Goal: Task Accomplishment & Management: Manage account settings

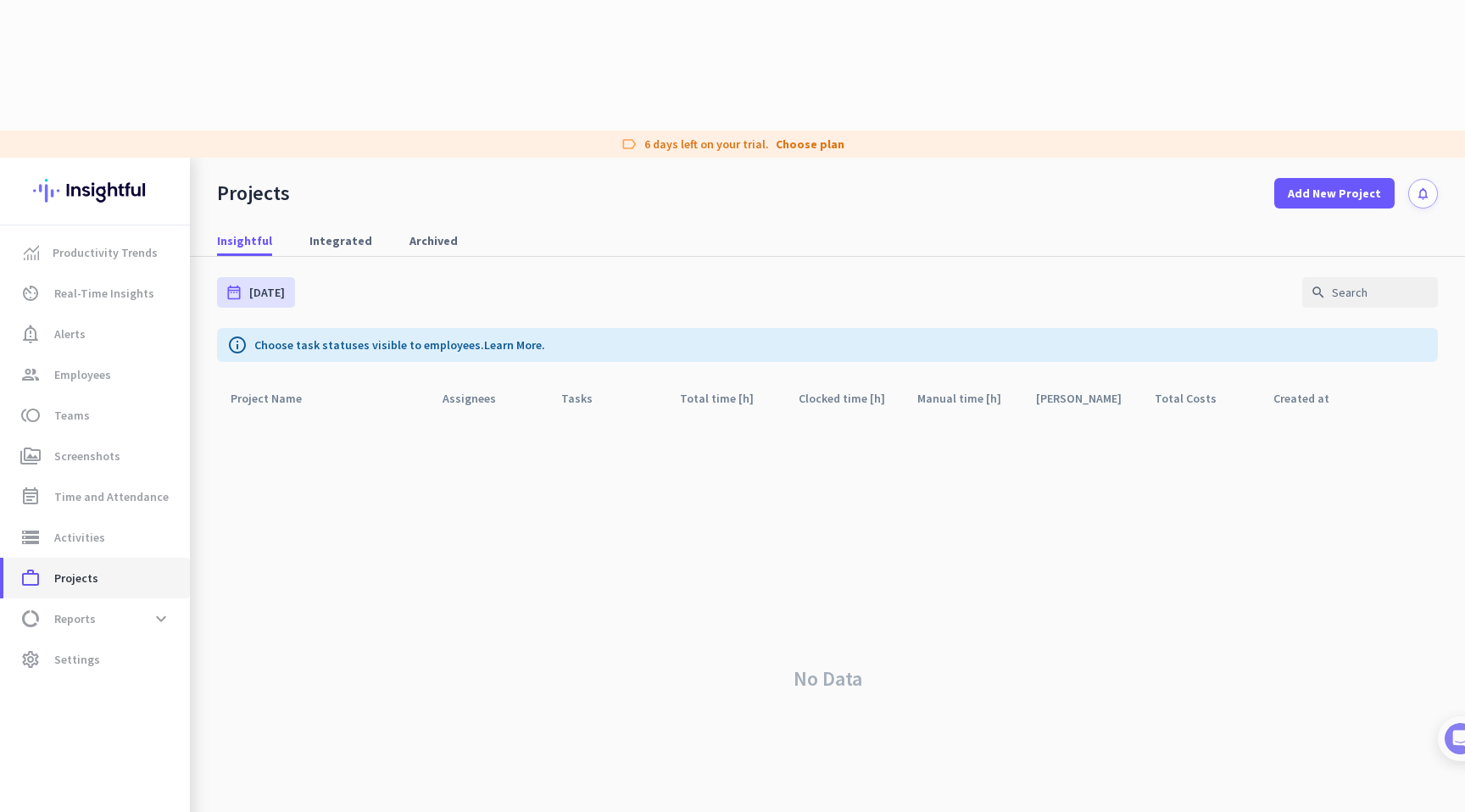
click at [80, 568] on span "Projects" at bounding box center [76, 578] width 44 height 21
click at [1313, 185] on span "Add New Project" at bounding box center [1334, 193] width 93 height 17
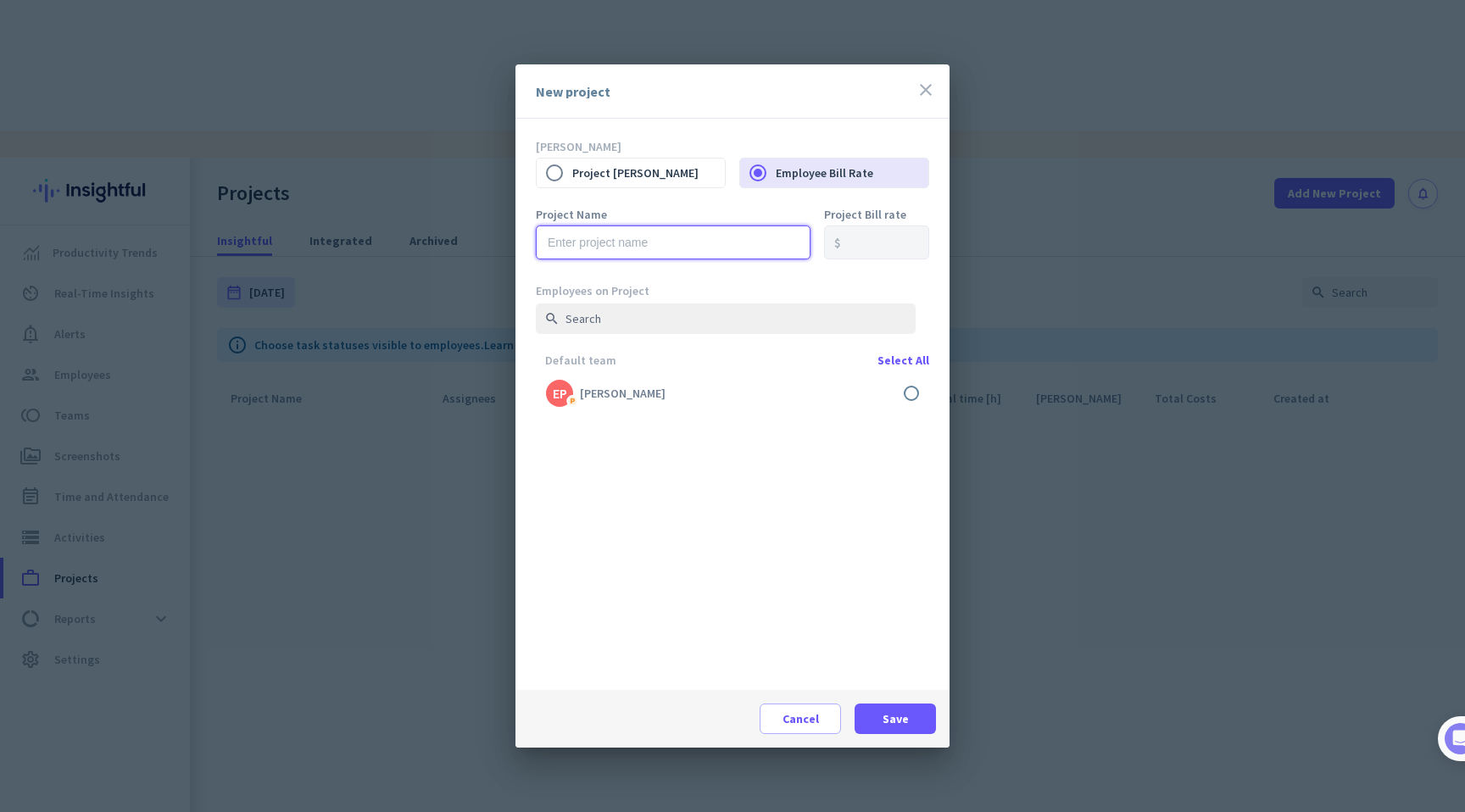
click at [672, 247] on input "text" at bounding box center [672, 242] width 274 height 34
type input "Ari's Projects"
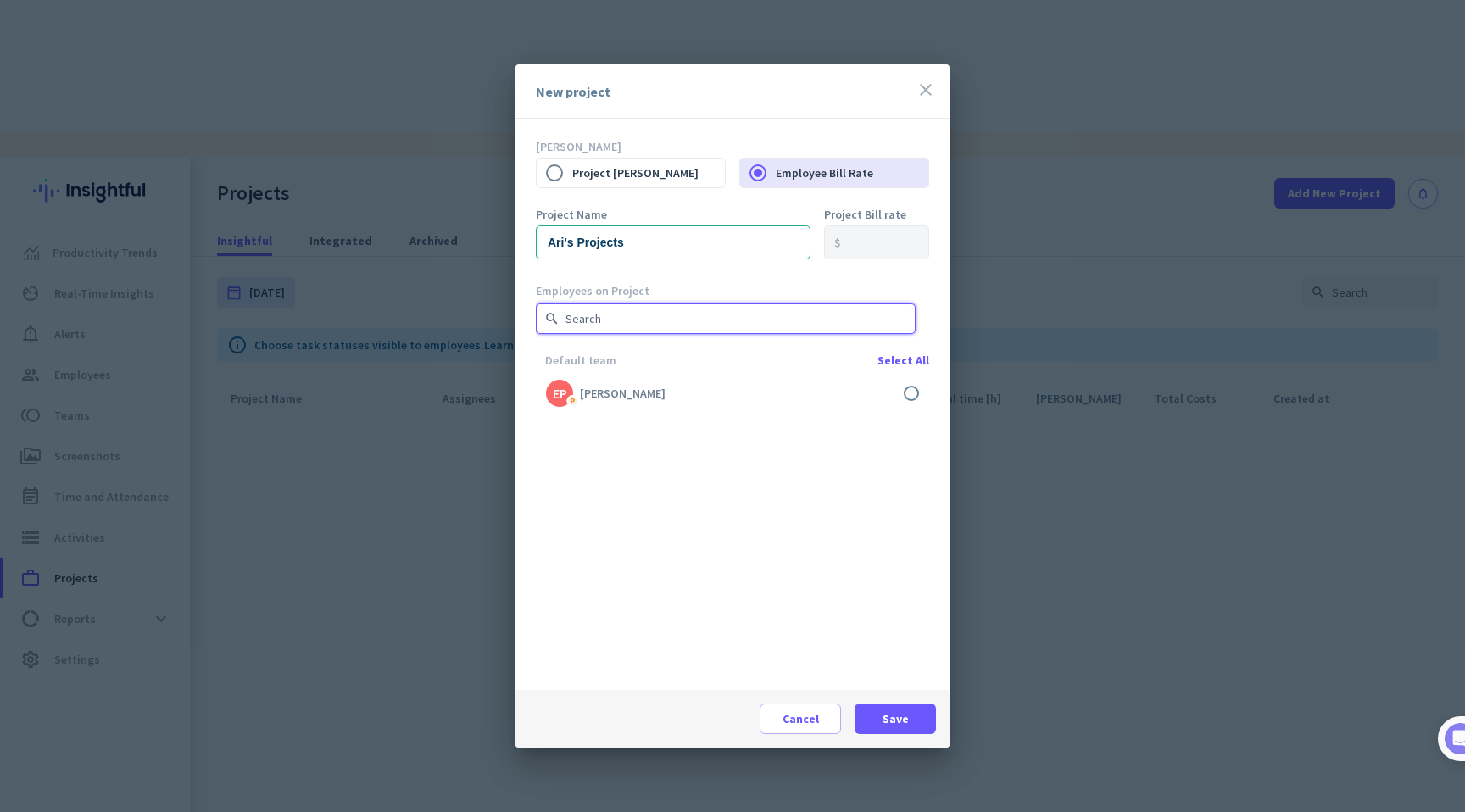
click at [735, 321] on input "text" at bounding box center [725, 319] width 380 height 30
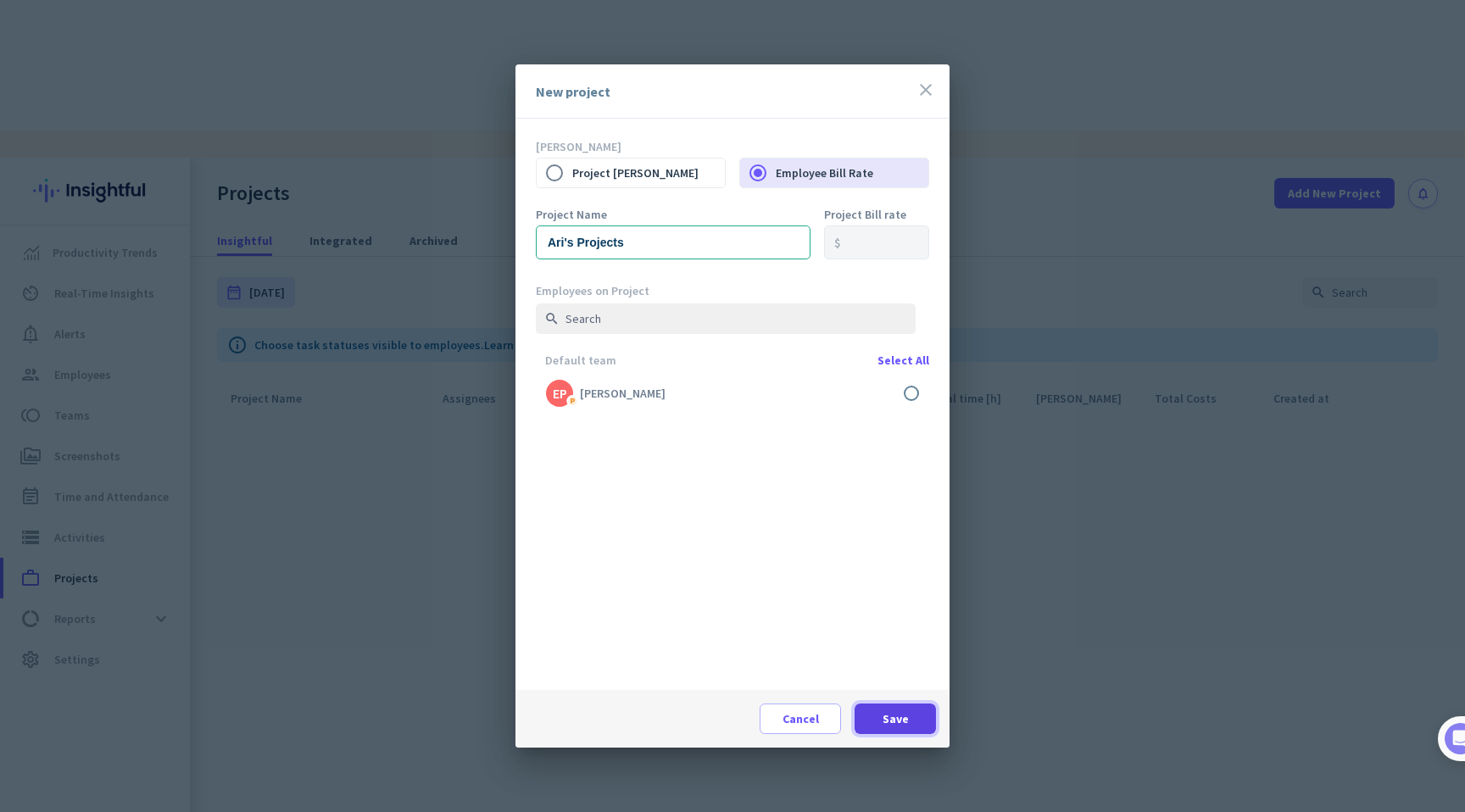
click at [904, 715] on span "Save" at bounding box center [895, 718] width 26 height 17
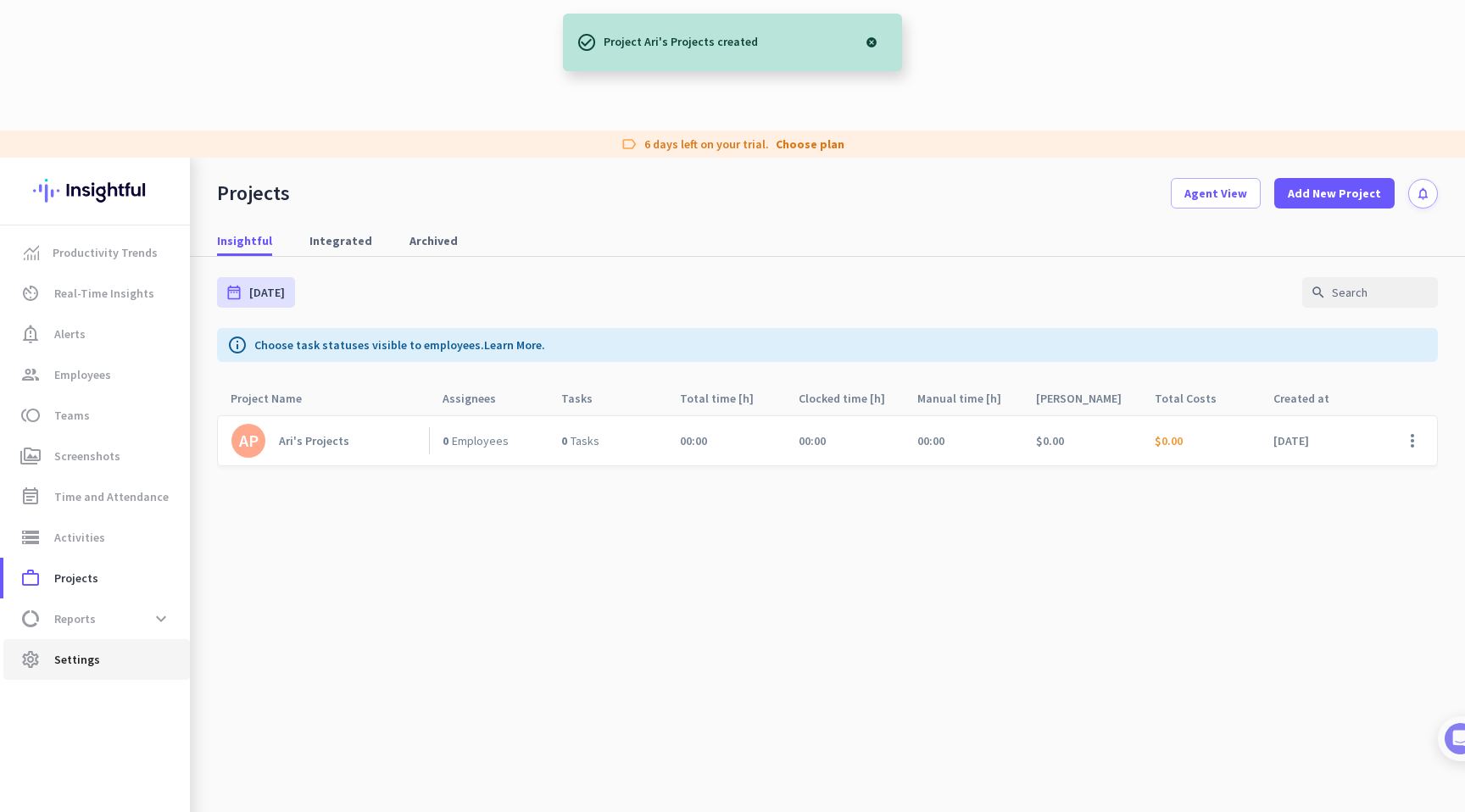
click at [67, 649] on span "Settings" at bounding box center [77, 659] width 46 height 21
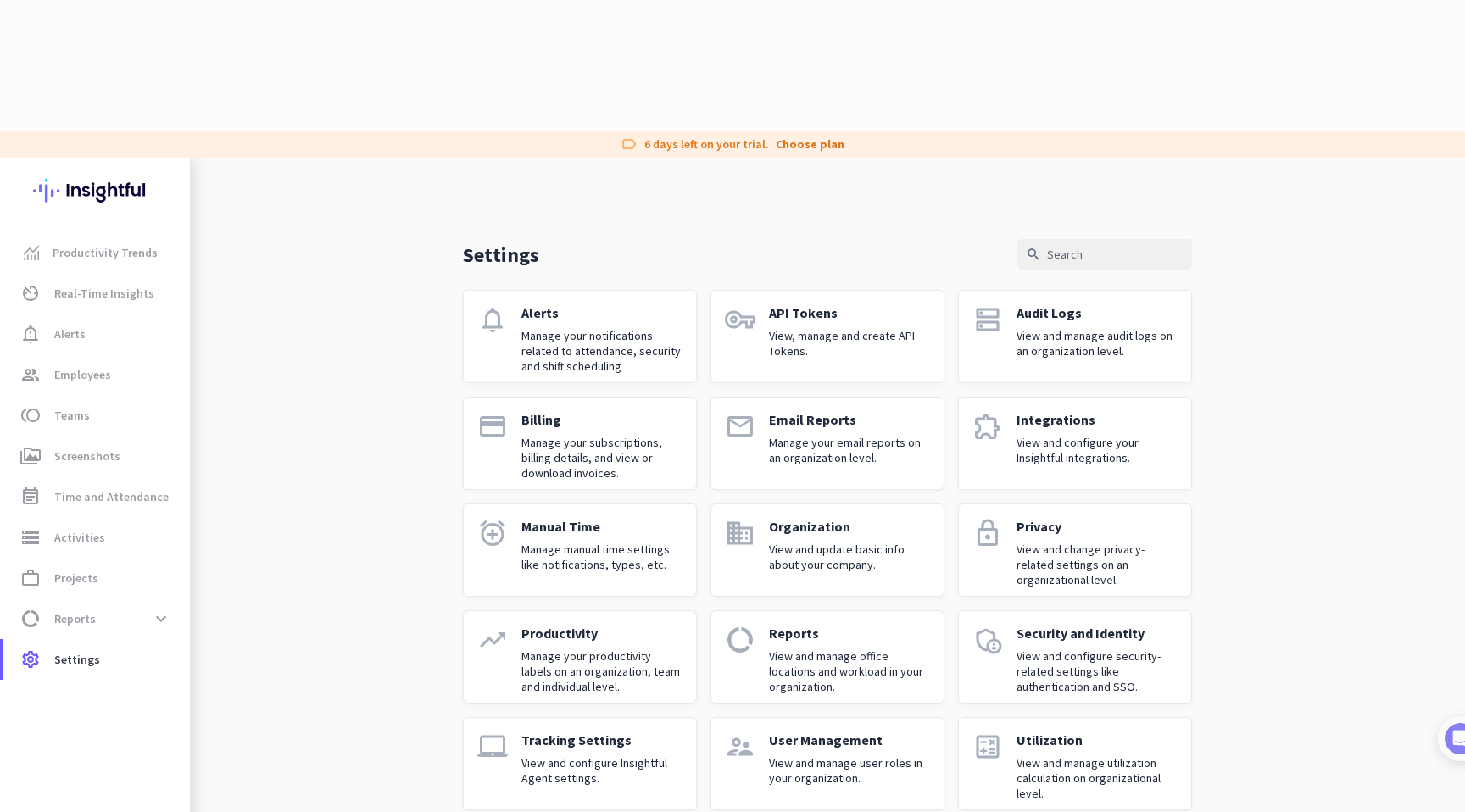
click at [79, 294] on div at bounding box center [732, 406] width 1465 height 812
click at [82, 354] on link "group Employees" at bounding box center [97, 374] width 187 height 41
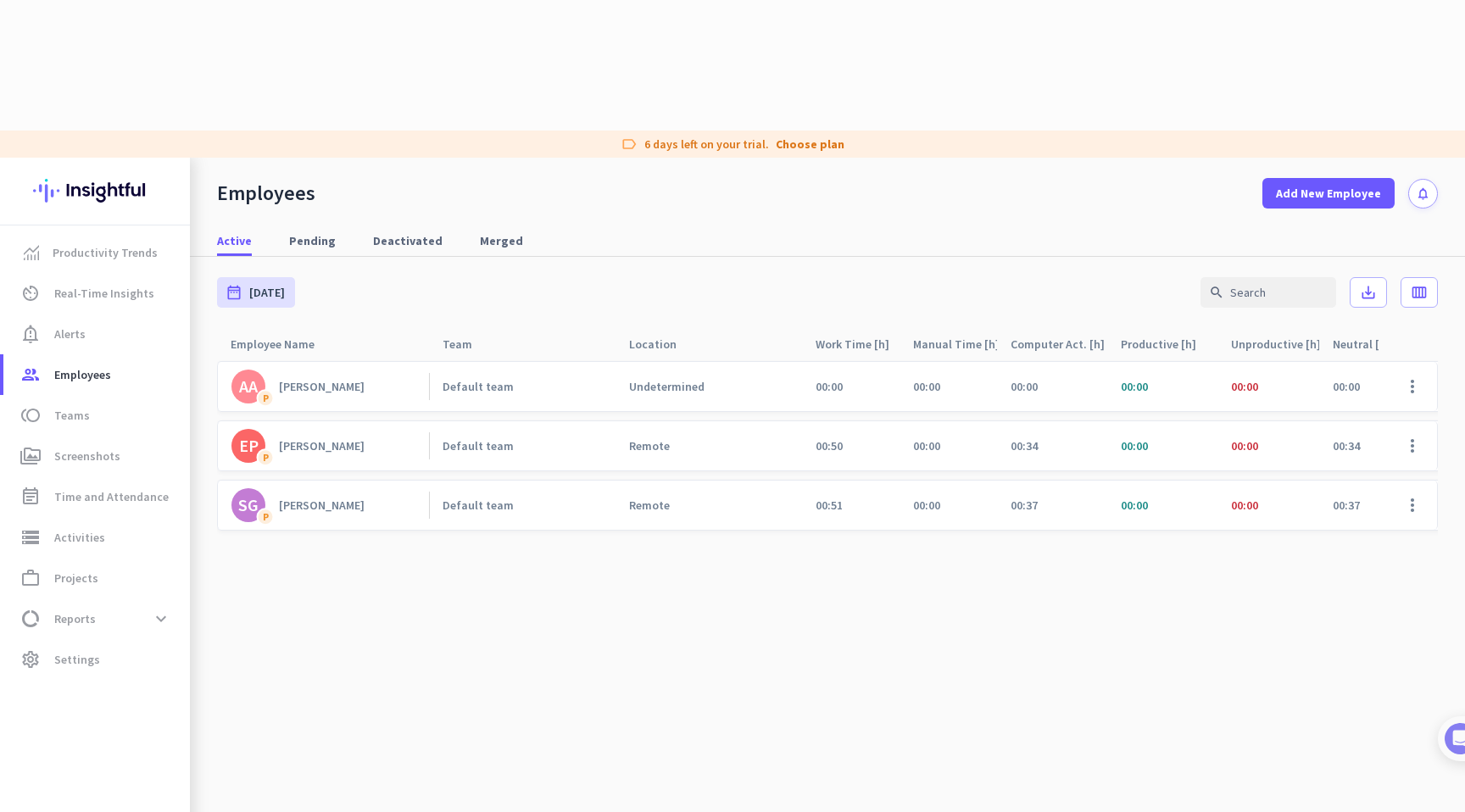
click at [695, 379] on div "Undetermined" at bounding box center [667, 386] width 75 height 15
click at [1408, 366] on span at bounding box center [1413, 387] width 41 height 41
click at [1336, 297] on span "Edit" at bounding box center [1363, 291] width 112 height 17
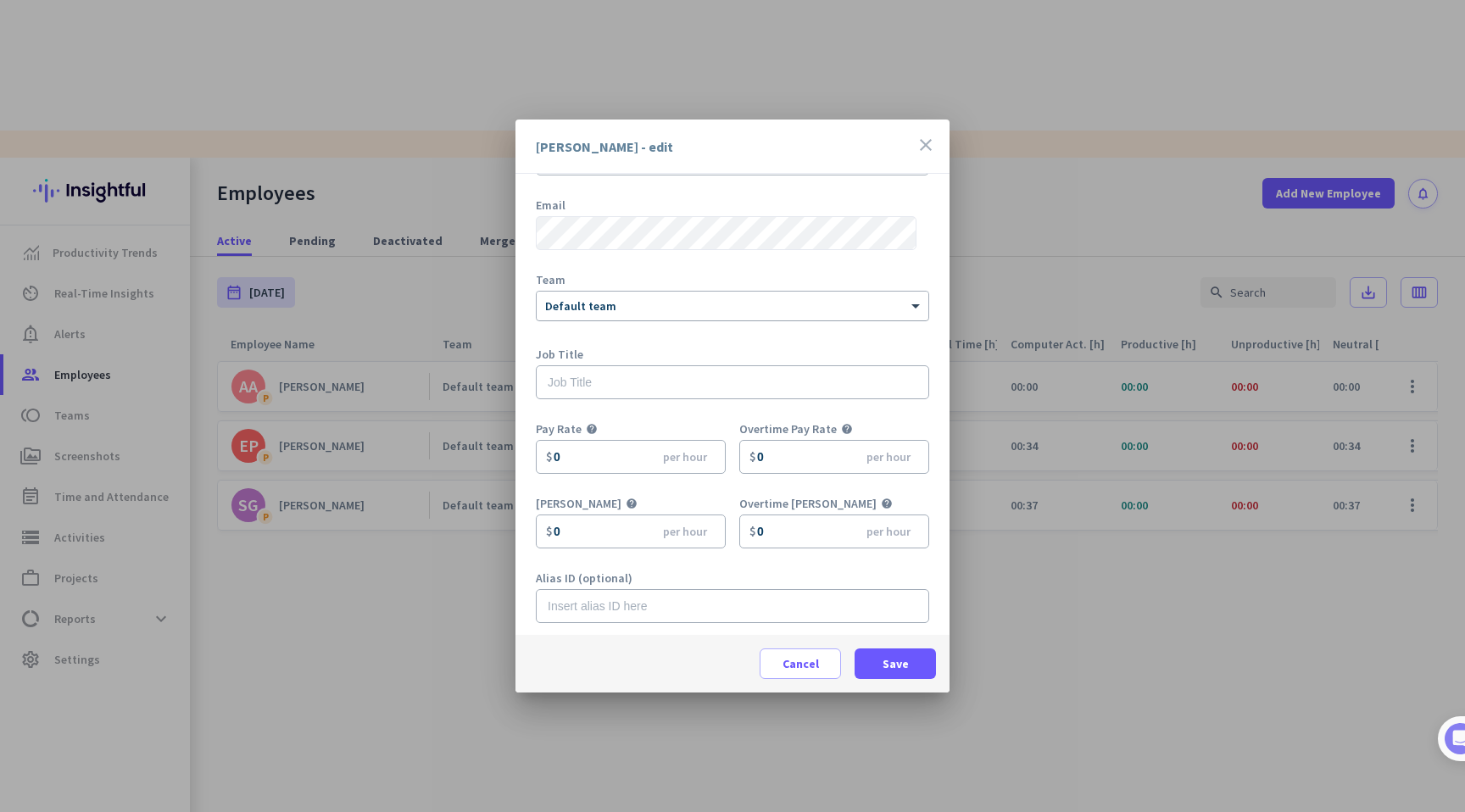
scroll to position [74, 0]
drag, startPoint x: 569, startPoint y: 456, endPoint x: 535, endPoint y: 446, distance: 35.4
click at [535, 446] on input "0" at bounding box center [630, 452] width 189 height 34
type input "2"
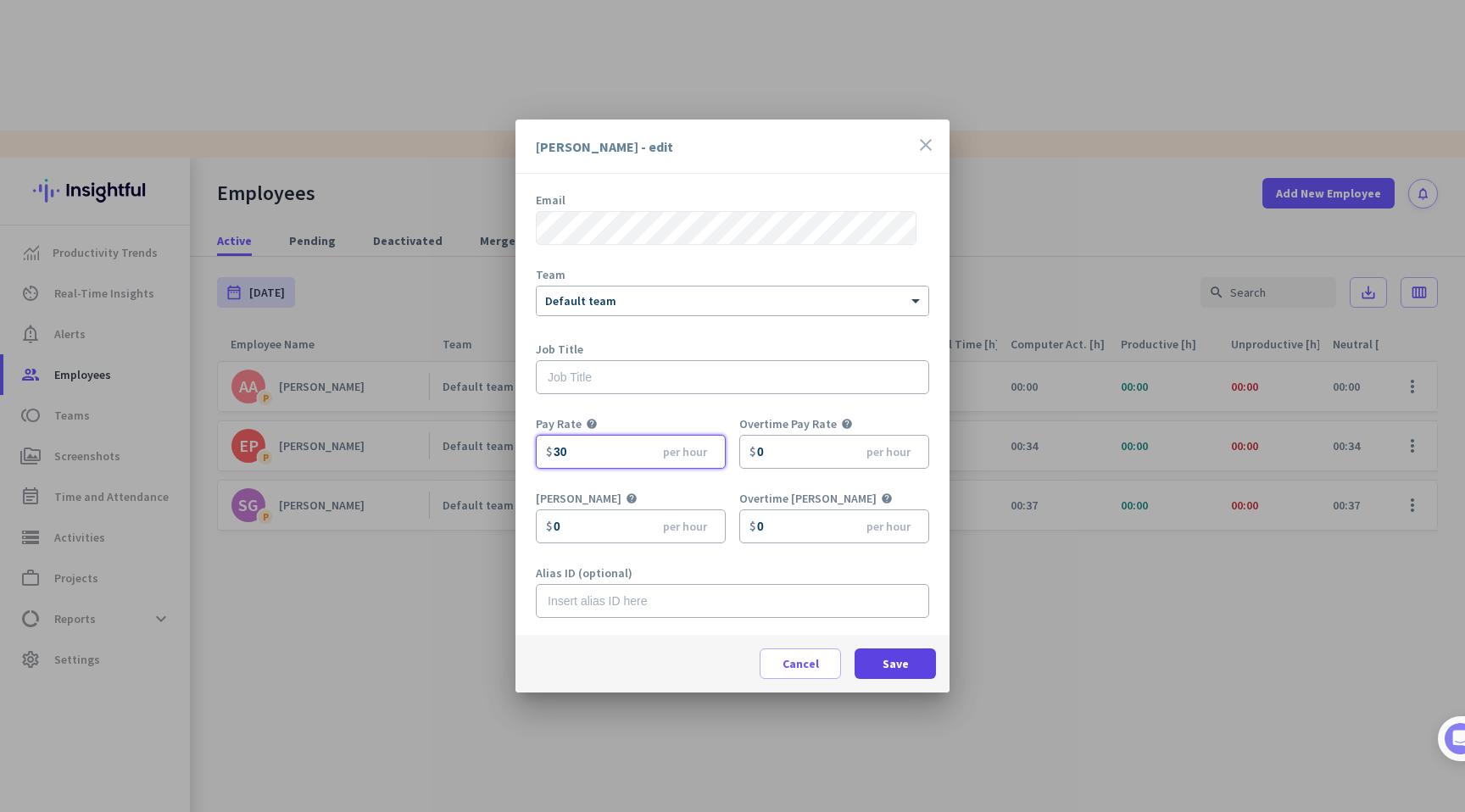
type input "30"
click at [881, 665] on span at bounding box center [895, 664] width 81 height 41
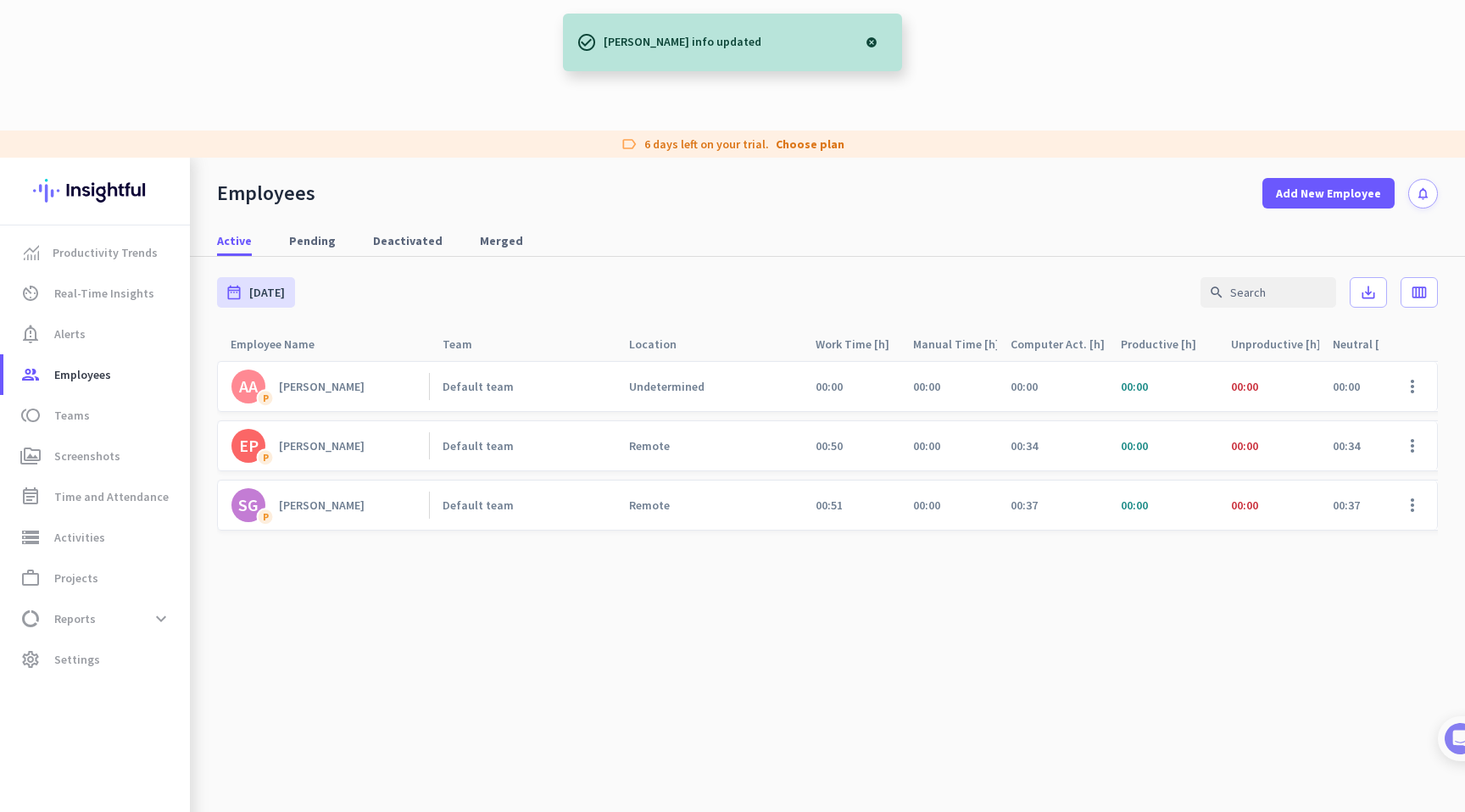
click at [859, 457] on cdk-virtual-scroll-viewport "AA P [PERSON_NAME] Default team Undetermined 00:00 00:00 00:00 00:00 00:00 00:0…" at bounding box center [828, 651] width 1221 height 582
